Goal: Task Accomplishment & Management: Manage account settings

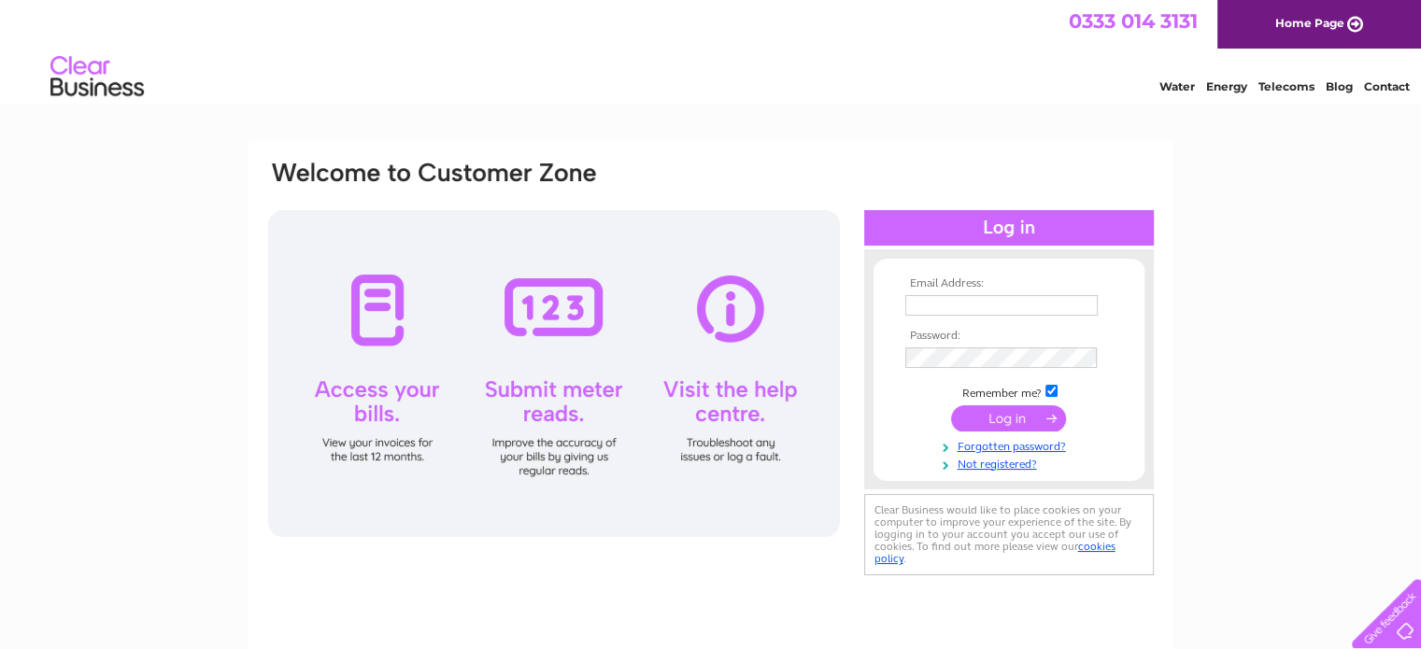
type input "[EMAIL_ADDRESS][DOMAIN_NAME]"
click at [1014, 414] on input "submit" at bounding box center [1008, 419] width 115 height 26
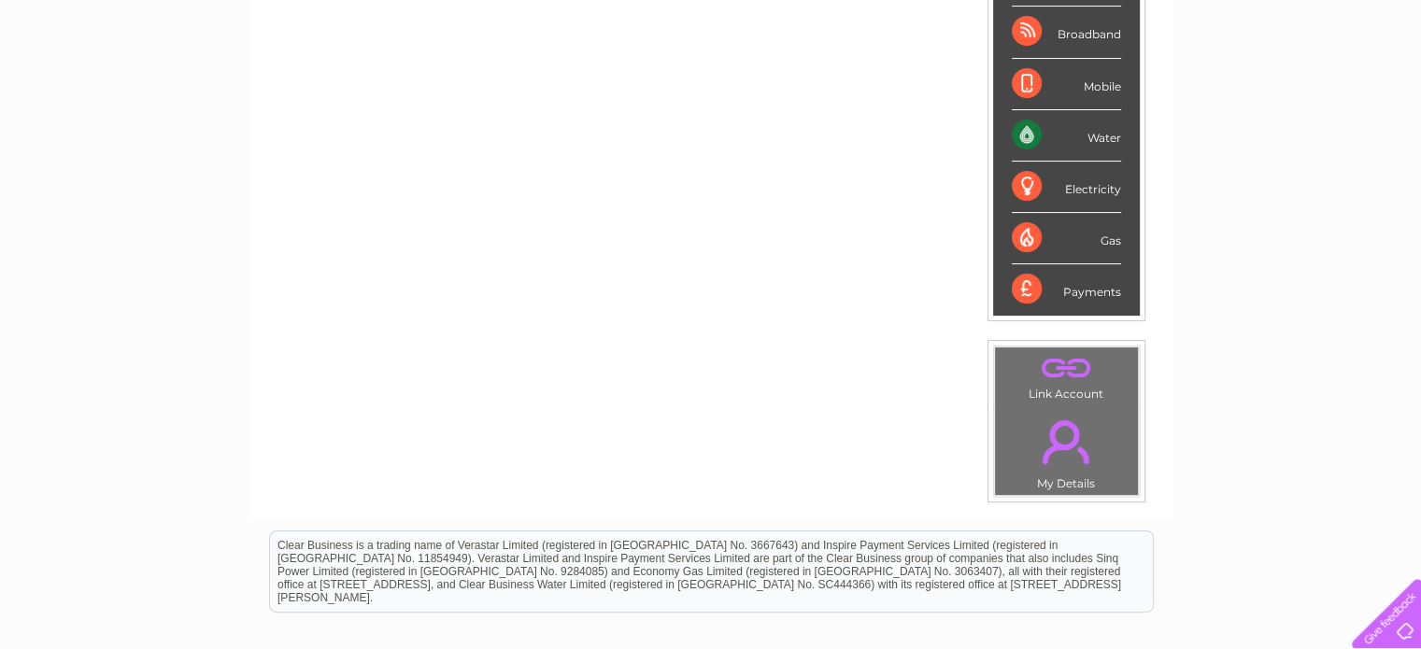
scroll to position [187, 0]
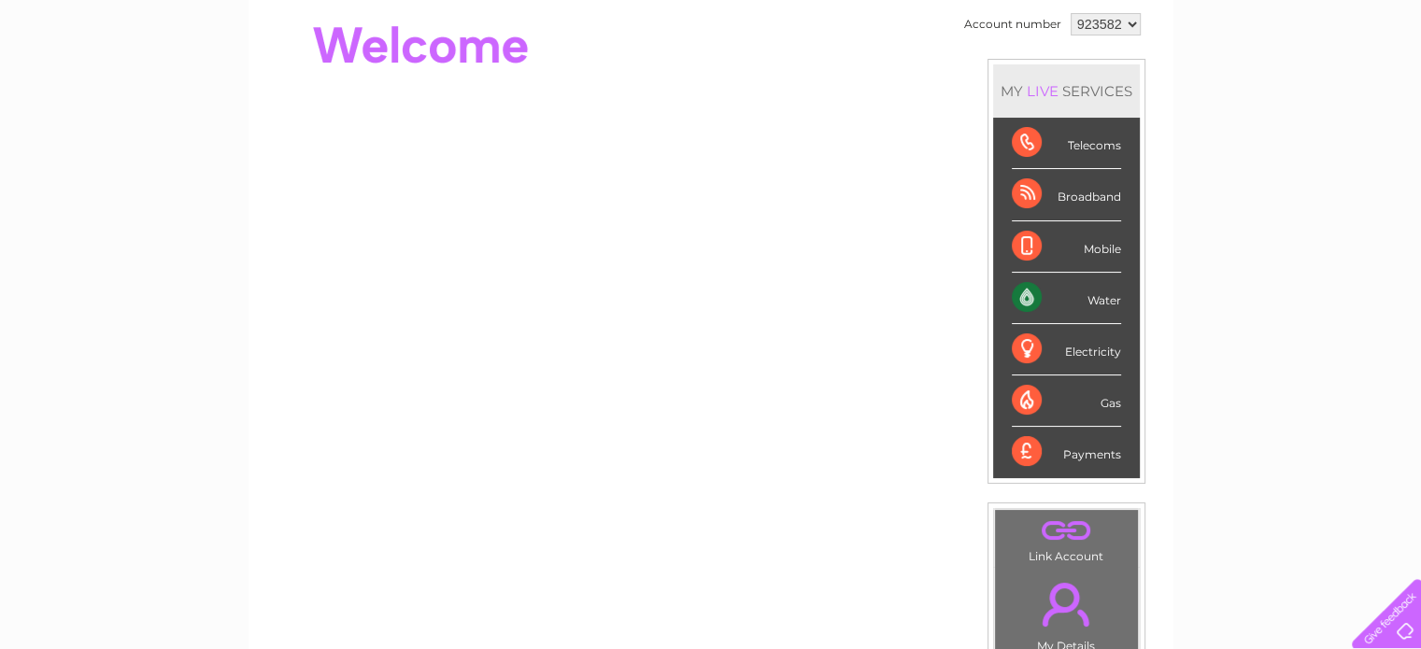
click at [1091, 302] on div "Water" at bounding box center [1066, 298] width 109 height 51
click at [1032, 298] on div "Water" at bounding box center [1066, 298] width 109 height 51
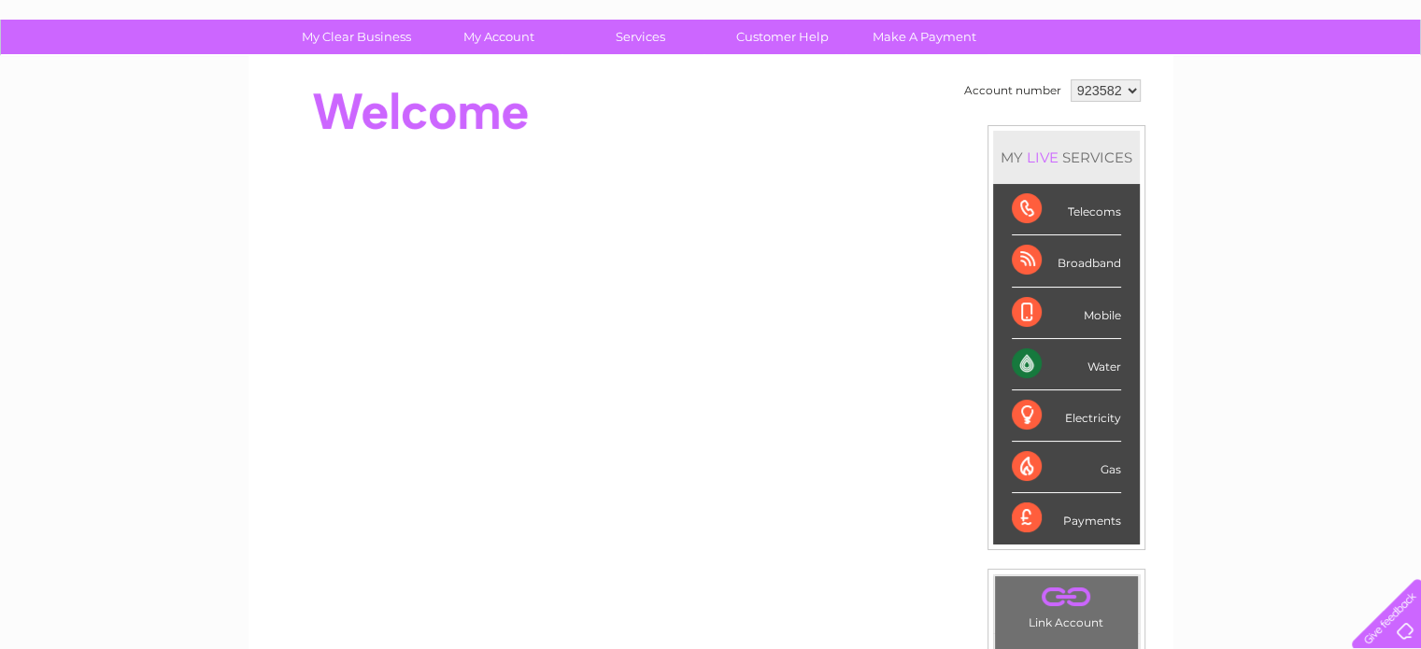
scroll to position [0, 0]
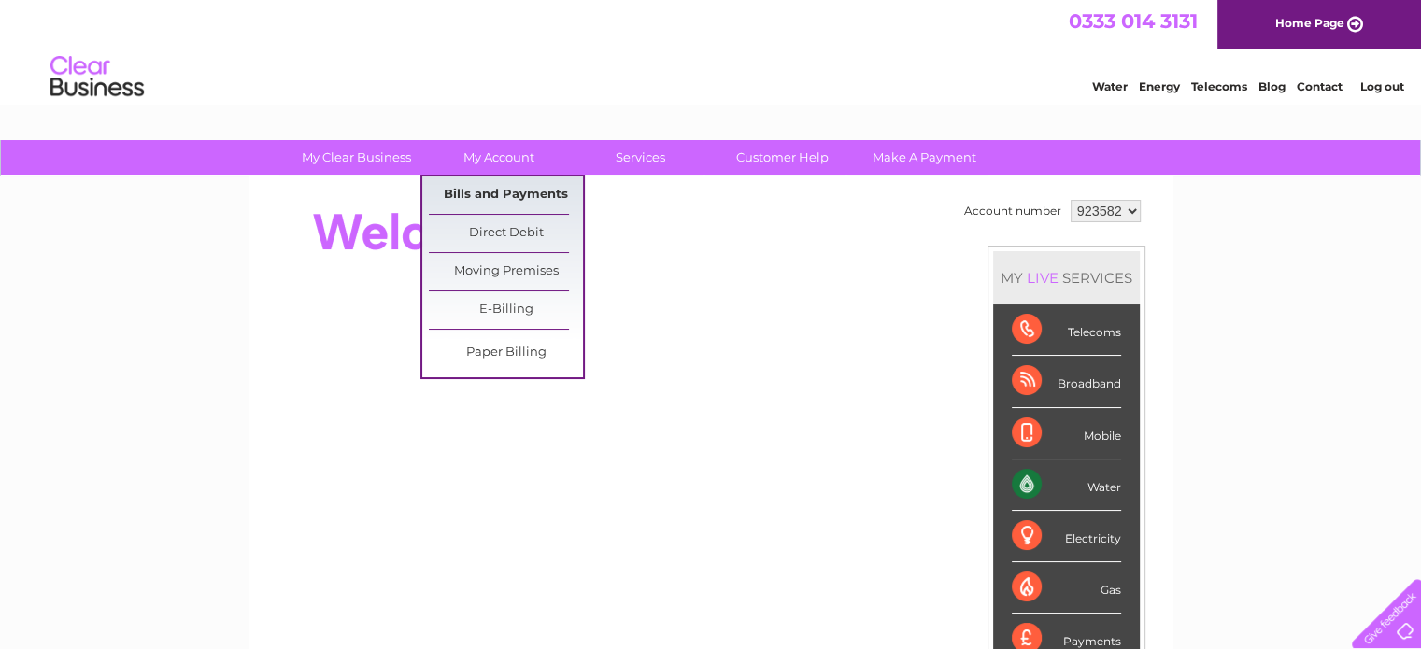
click at [504, 196] on link "Bills and Payments" at bounding box center [506, 195] width 154 height 37
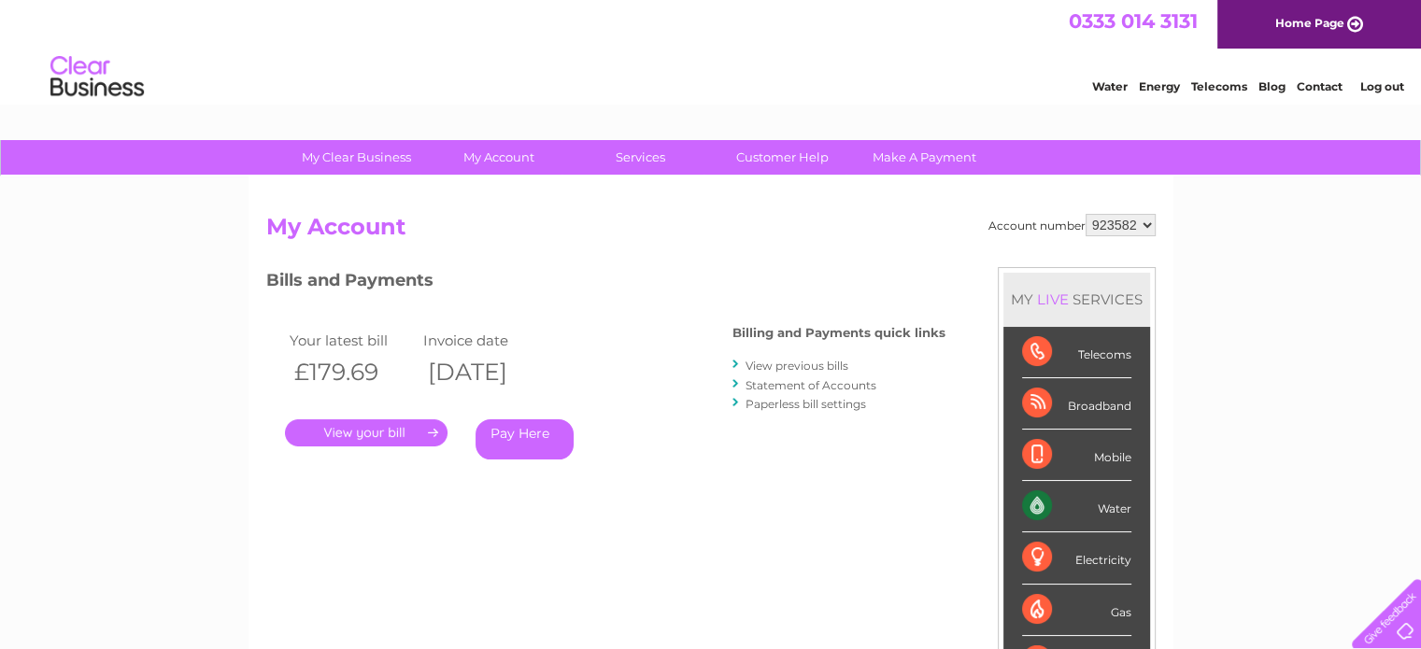
click at [377, 433] on link "." at bounding box center [366, 433] width 163 height 27
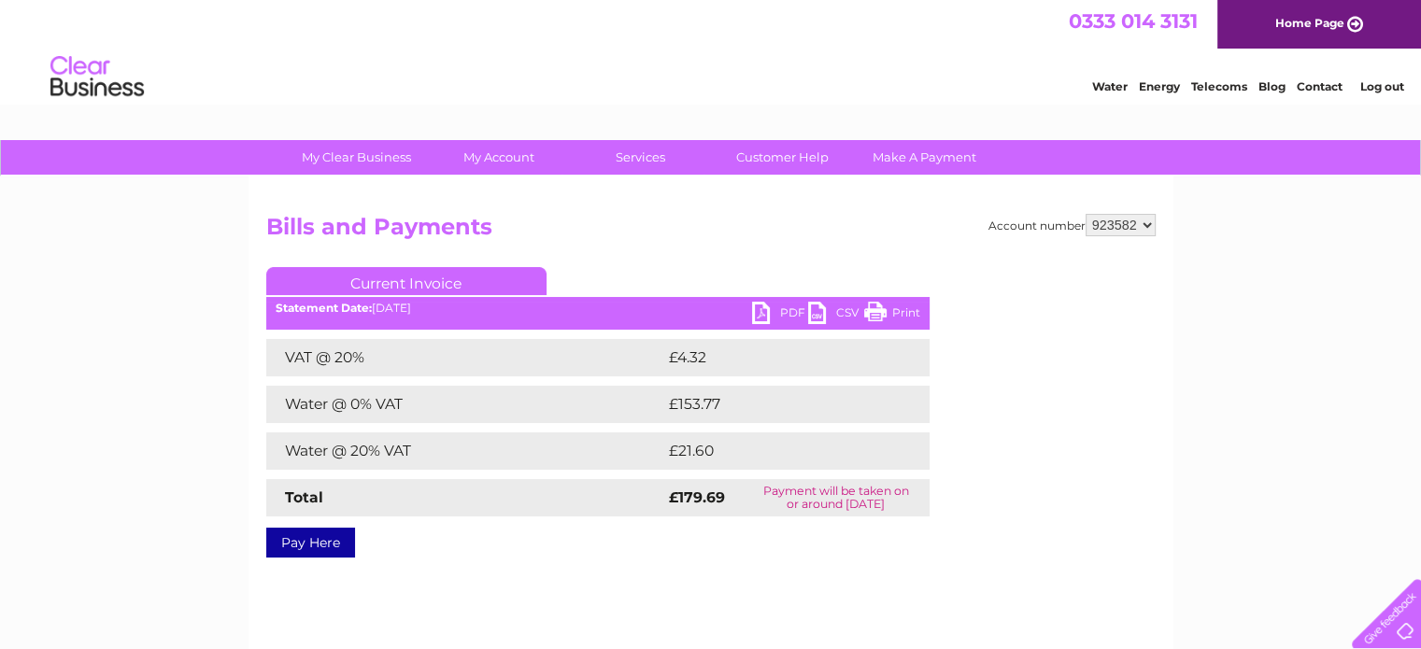
click at [789, 308] on link "PDF" at bounding box center [780, 315] width 56 height 27
